Goal: Task Accomplishment & Management: Manage account settings

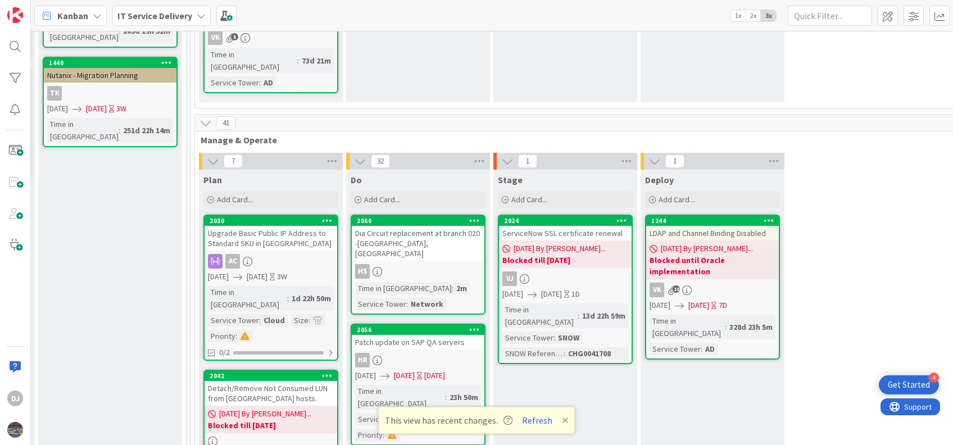
scroll to position [270, 590]
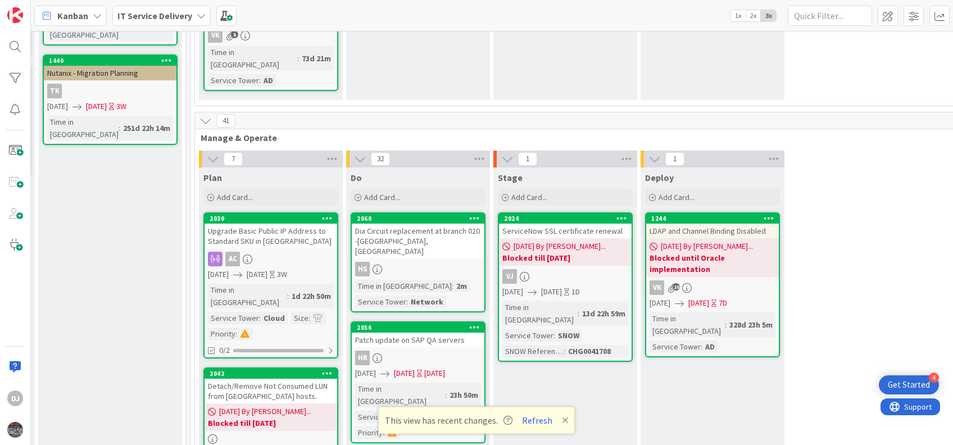
click at [445, 224] on div "Dia Circuit replacement at branch 020 -[GEOGRAPHIC_DATA], [GEOGRAPHIC_DATA]" at bounding box center [418, 241] width 133 height 35
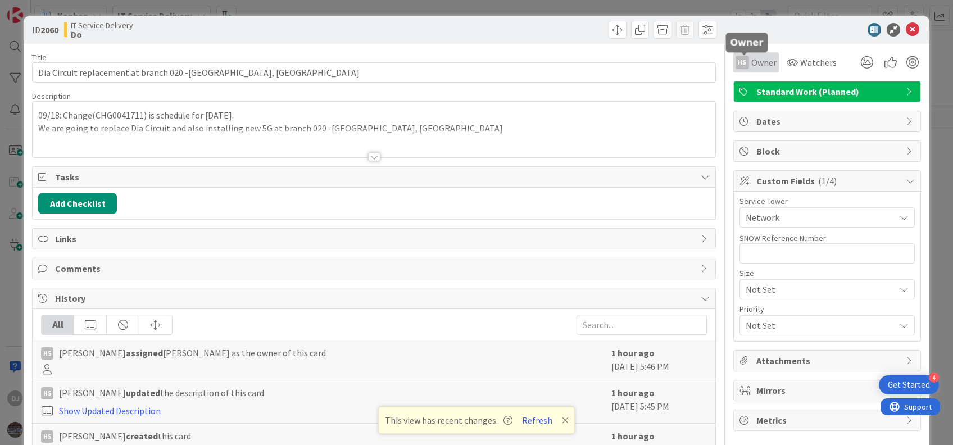
click at [752, 58] on span "Owner" at bounding box center [764, 62] width 25 height 13
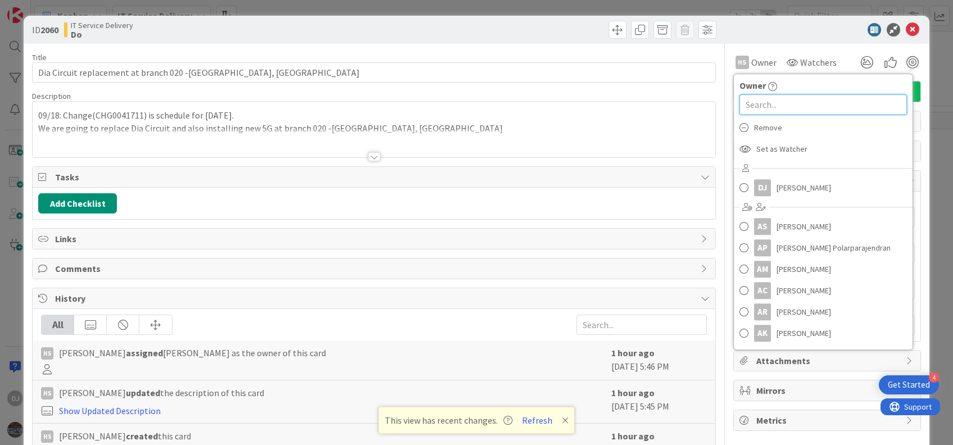
click at [757, 105] on input "text" at bounding box center [824, 104] width 168 height 20
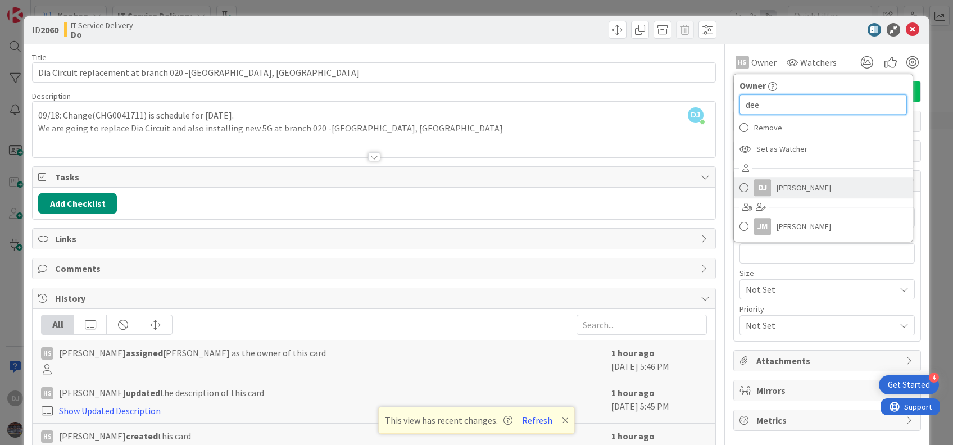
type input "dee"
click at [777, 185] on span "[PERSON_NAME]" at bounding box center [804, 187] width 55 height 17
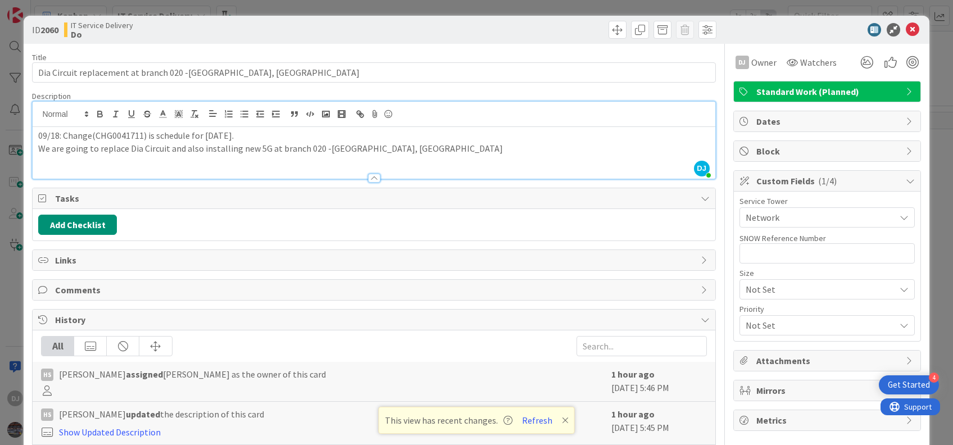
click at [508, 121] on div "DJ [PERSON_NAME] just joined 09/18: Change(CHG0041711) is schedule for [DATE]. …" at bounding box center [374, 140] width 682 height 77
click at [139, 153] on p "We are going to replace Dia Circuit and also installing new 5G at branch 020 -[…" at bounding box center [373, 148] width 671 height 13
click at [752, 64] on span "Owner" at bounding box center [764, 62] width 25 height 13
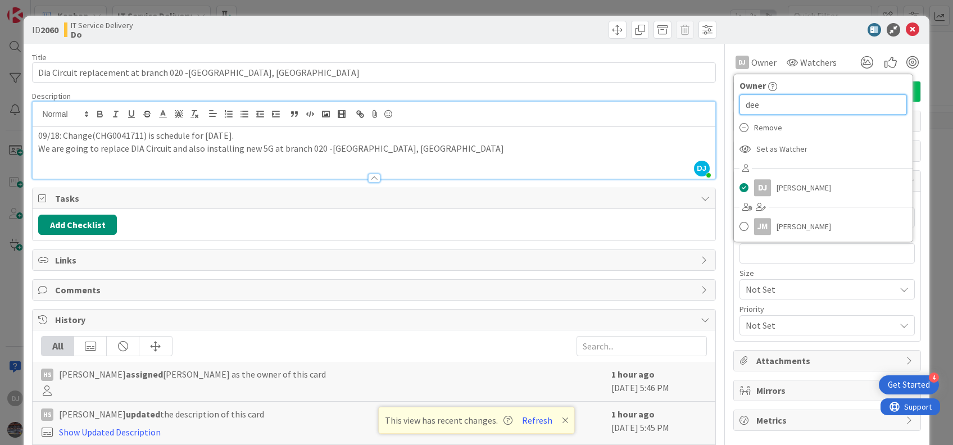
click at [758, 106] on input "dee" at bounding box center [824, 104] width 168 height 20
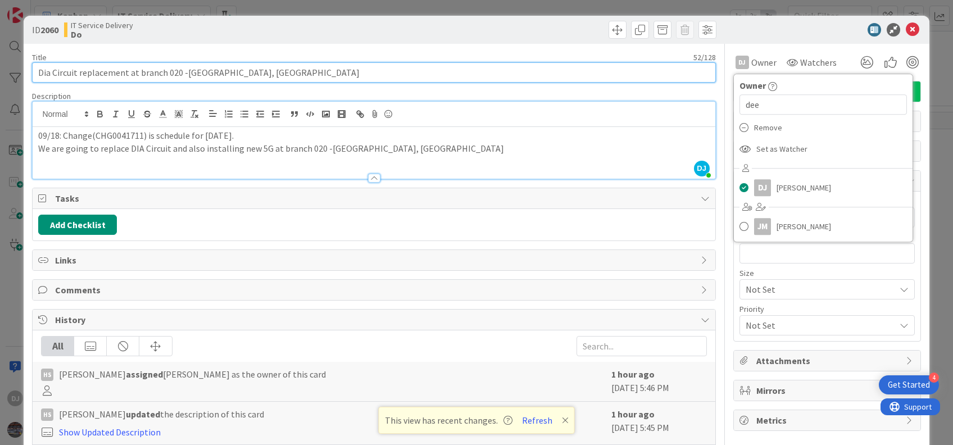
click at [590, 72] on input "Dia Circuit replacement at branch 020 -[GEOGRAPHIC_DATA], [GEOGRAPHIC_DATA]" at bounding box center [374, 72] width 684 height 20
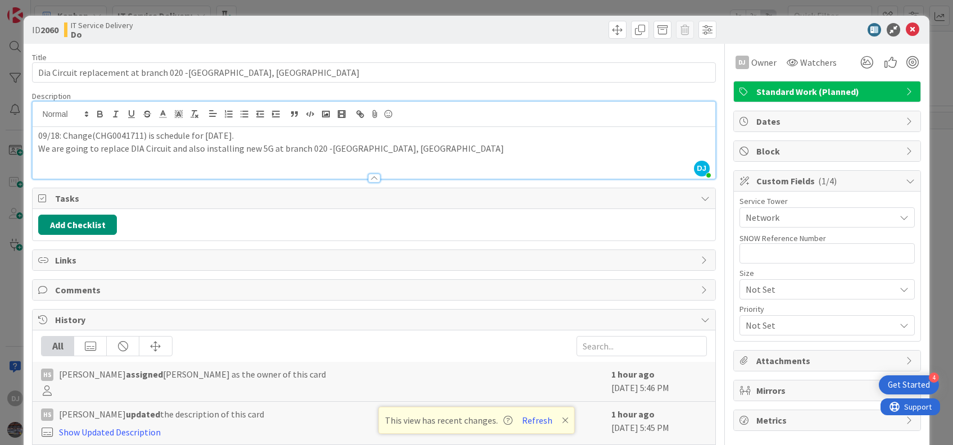
click at [524, 129] on p "09/18: Change(CHG0041711) is schedule for [DATE]." at bounding box center [373, 135] width 671 height 13
click at [906, 25] on icon at bounding box center [912, 29] width 13 height 13
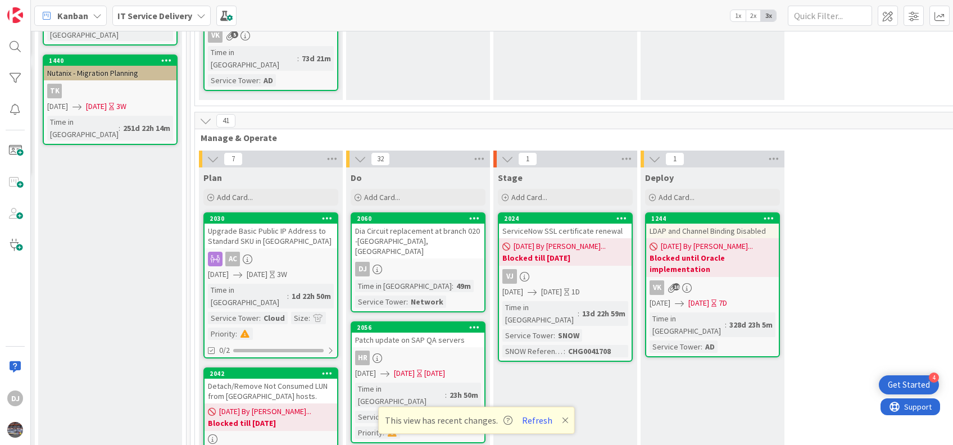
click at [425, 224] on div "Dia Circuit replacement at branch 020 -[GEOGRAPHIC_DATA], [GEOGRAPHIC_DATA]" at bounding box center [418, 241] width 133 height 35
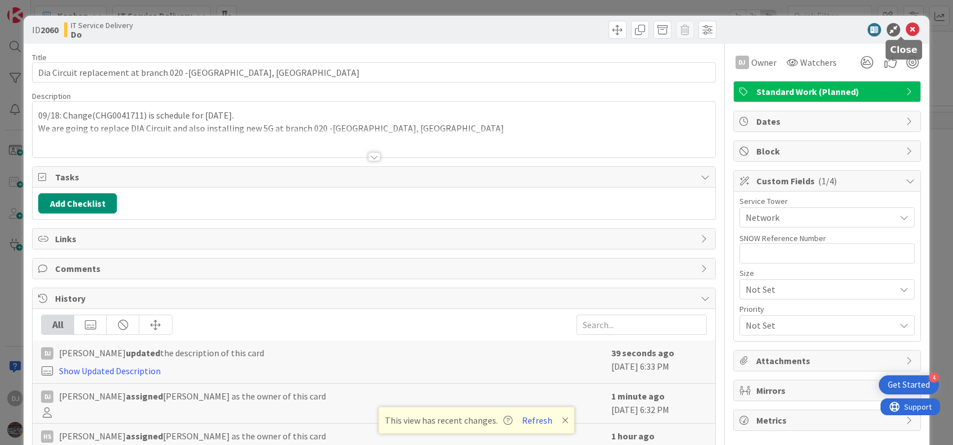
click at [906, 27] on icon at bounding box center [912, 29] width 13 height 13
